Goal: Navigation & Orientation: Find specific page/section

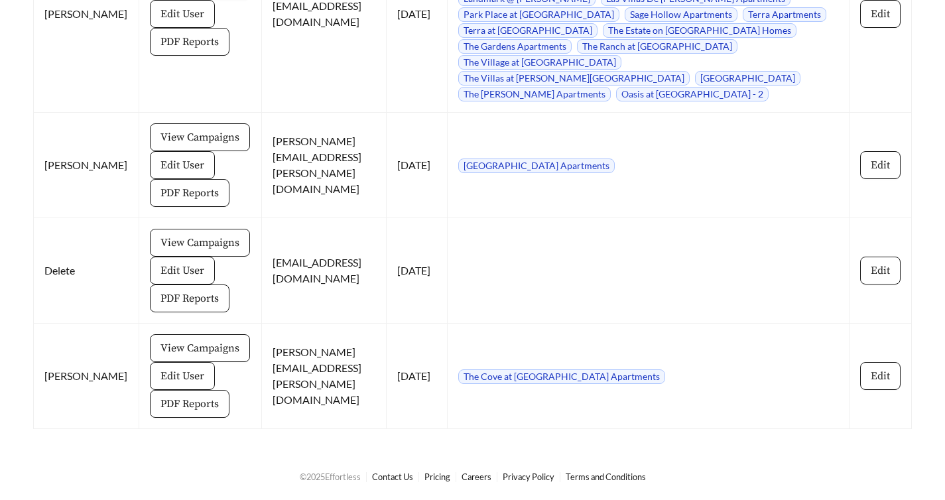
scroll to position [17180, 0]
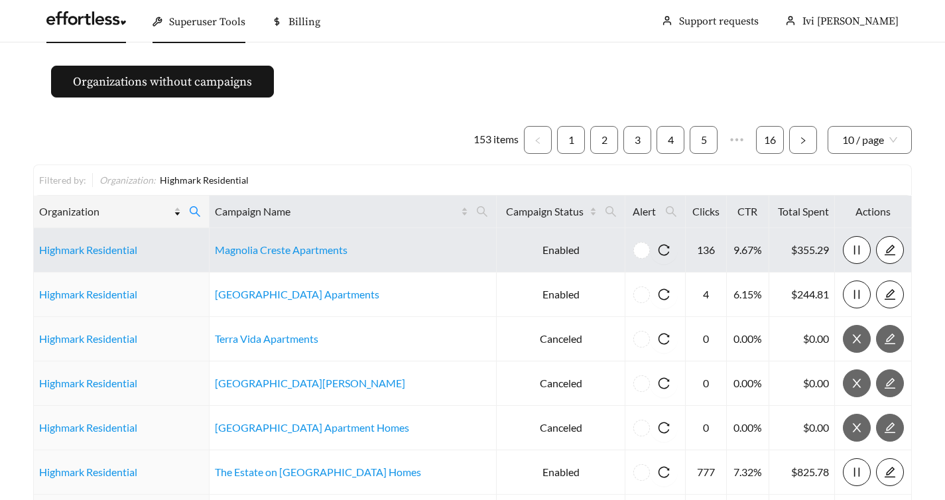
click at [93, 21] on link at bounding box center [86, 21] width 80 height 13
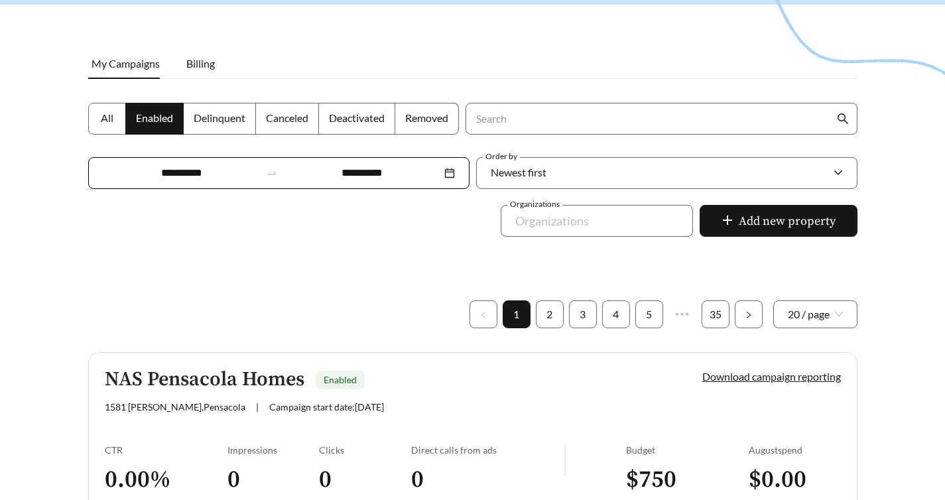
scroll to position [158, 0]
click at [253, 368] on h5 "NAS Pensacola Homes" at bounding box center [205, 379] width 200 height 22
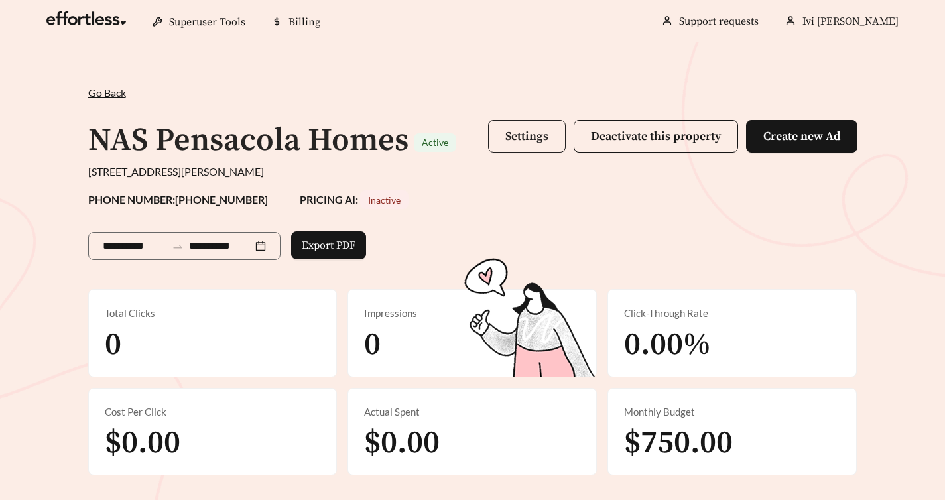
click at [536, 149] on button "Settings" at bounding box center [527, 136] width 78 height 32
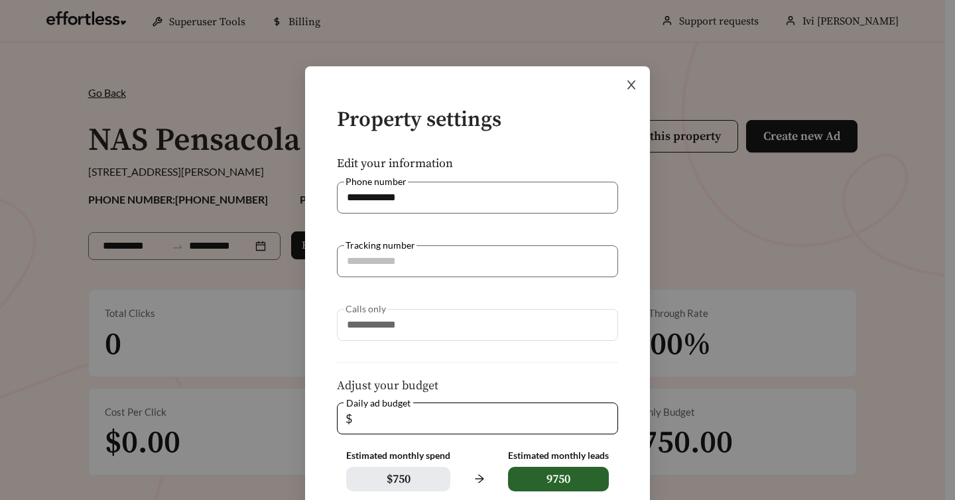
click at [632, 82] on icon "close" at bounding box center [631, 85] width 12 height 12
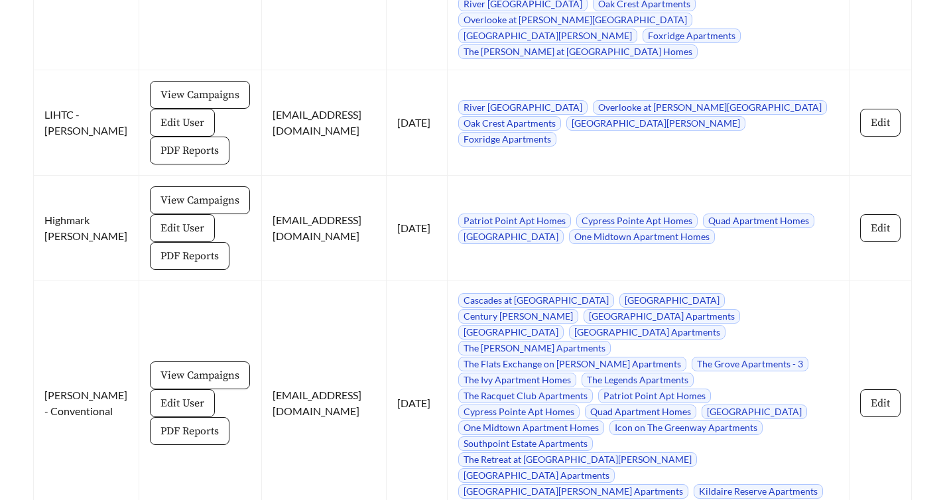
scroll to position [14536, 0]
